Goal: Task Accomplishment & Management: Manage account settings

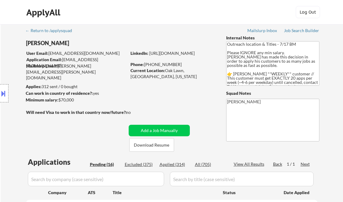
select select ""pending""
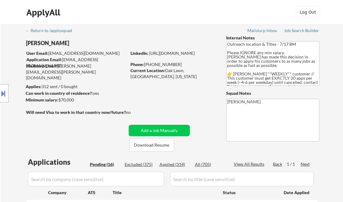
select select ""pending""
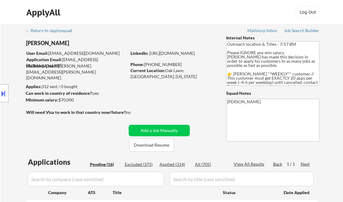
select select ""pending""
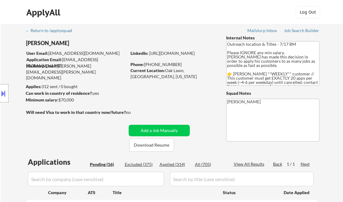
select select ""pending""
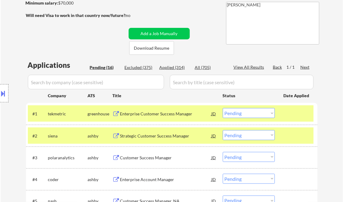
click at [146, 111] on div "Enterprise Customer Success Manager" at bounding box center [165, 114] width 91 height 6
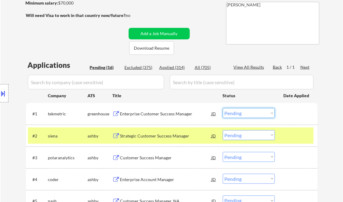
drag, startPoint x: 238, startPoint y: 113, endPoint x: 239, endPoint y: 119, distance: 6.2
click at [238, 113] on select "Choose an option... Pending Applied Excluded (Questions) Excluded (Expired) Exc…" at bounding box center [249, 113] width 52 height 10
click at [223, 108] on select "Choose an option... Pending Applied Excluded (Questions) Excluded (Expired) Exc…" at bounding box center [249, 113] width 52 height 10
click at [159, 134] on div "Strategic Customer Success Manager" at bounding box center [165, 136] width 91 height 6
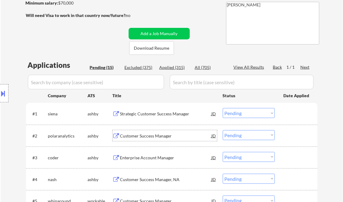
drag, startPoint x: 233, startPoint y: 112, endPoint x: 237, endPoint y: 117, distance: 6.2
click at [233, 112] on select "Choose an option... Pending Applied Excluded (Questions) Excluded (Expired) Exc…" at bounding box center [249, 113] width 52 height 10
click at [223, 108] on select "Choose an option... Pending Applied Excluded (Questions) Excluded (Expired) Exc…" at bounding box center [249, 113] width 52 height 10
click at [155, 136] on div "Customer Success Manager" at bounding box center [165, 136] width 91 height 6
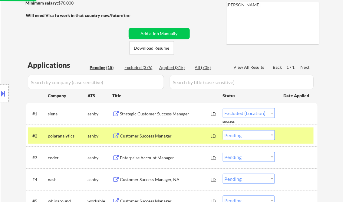
select select ""pending""
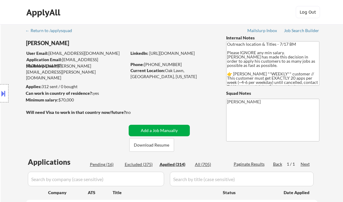
select select ""applied""
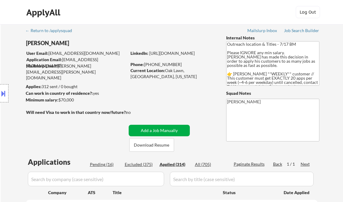
select select ""applied""
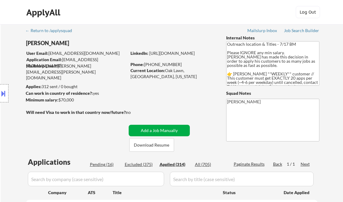
select select ""applied""
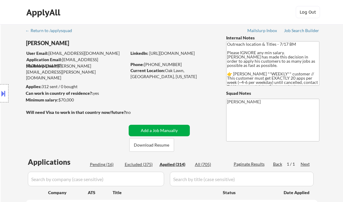
select select ""applied""
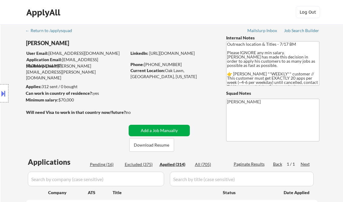
select select ""applied""
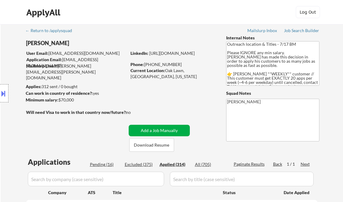
select select ""applied""
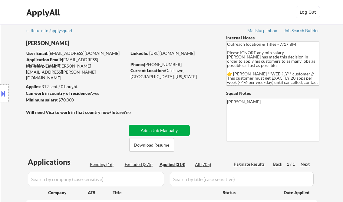
select select ""applied""
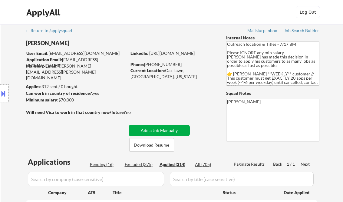
select select ""applied""
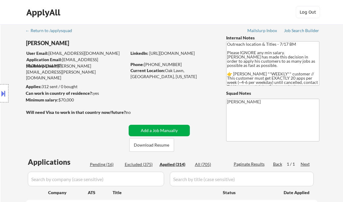
select select ""applied""
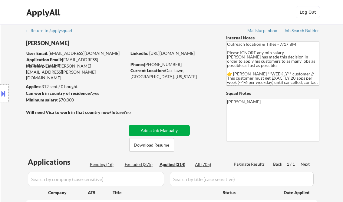
select select ""applied""
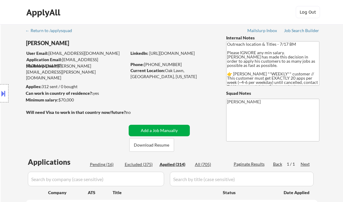
select select ""applied""
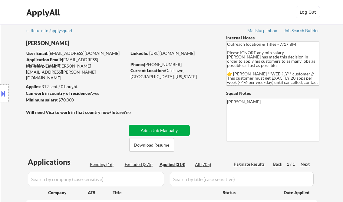
select select ""applied""
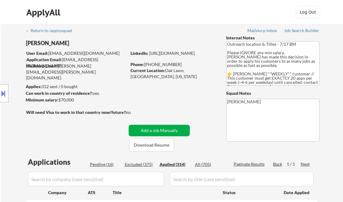
select select ""applied""
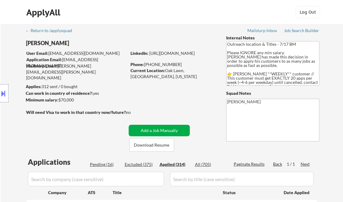
select select ""applied""
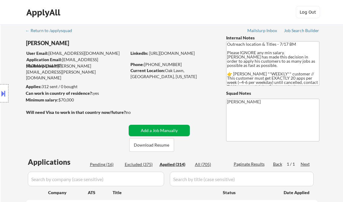
select select ""applied""
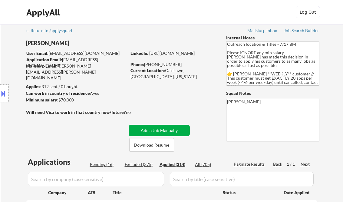
select select ""applied""
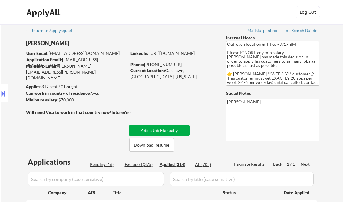
select select ""applied""
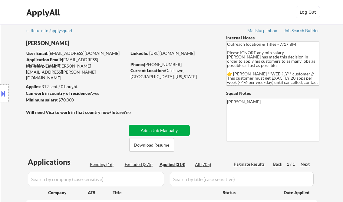
select select ""applied""
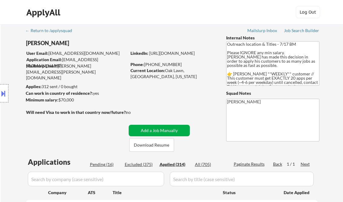
select select ""applied""
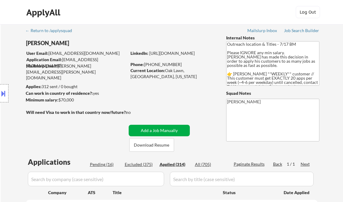
select select ""applied""
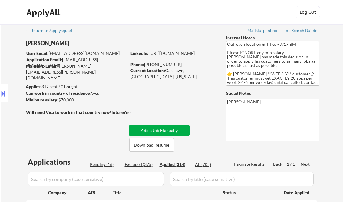
select select ""applied""
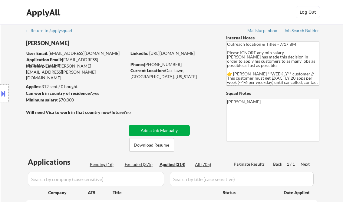
select select ""applied""
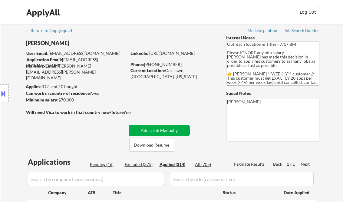
select select ""applied""
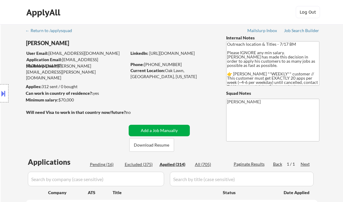
select select ""applied""
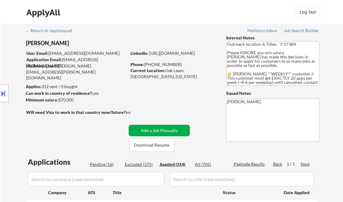
select select ""applied""
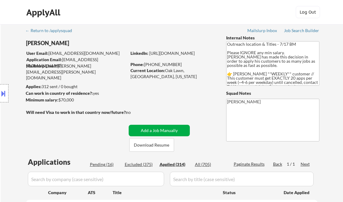
select select ""applied""
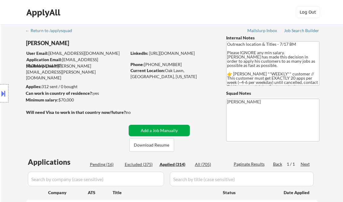
select select ""applied""
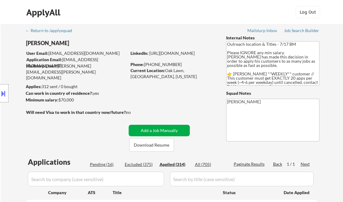
select select ""applied""
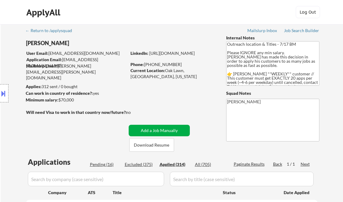
select select ""applied""
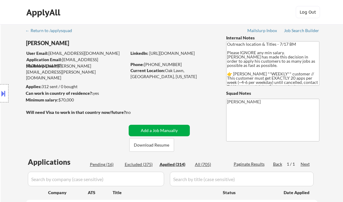
select select ""applied""
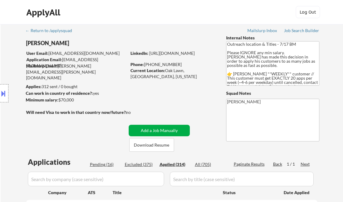
select select ""applied""
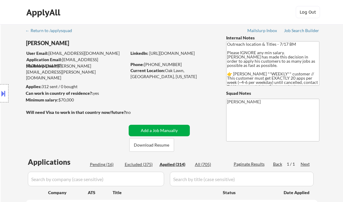
select select ""applied""
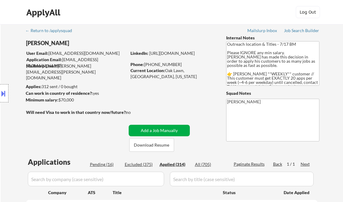
select select ""applied""
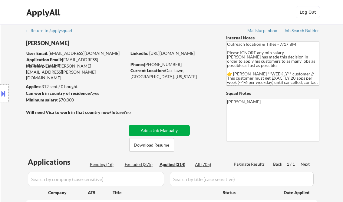
select select ""applied""
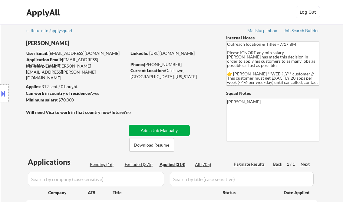
select select ""applied""
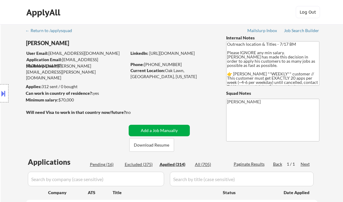
select select ""applied""
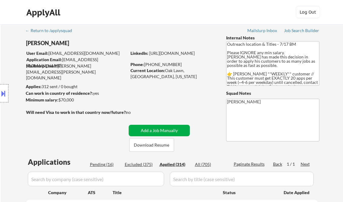
select select ""applied""
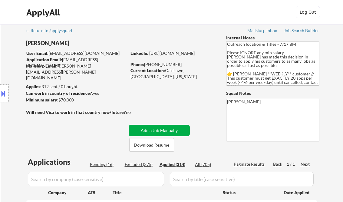
select select ""applied""
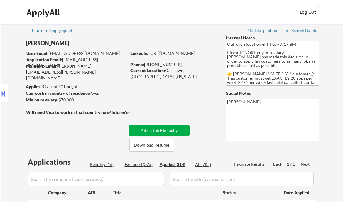
select select ""applied""
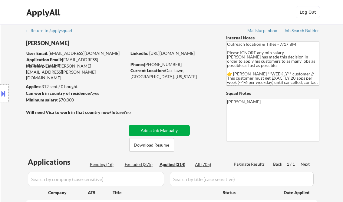
select select ""applied""
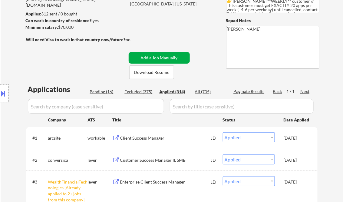
scroll to position [4, 0]
